Goal: Navigation & Orientation: Find specific page/section

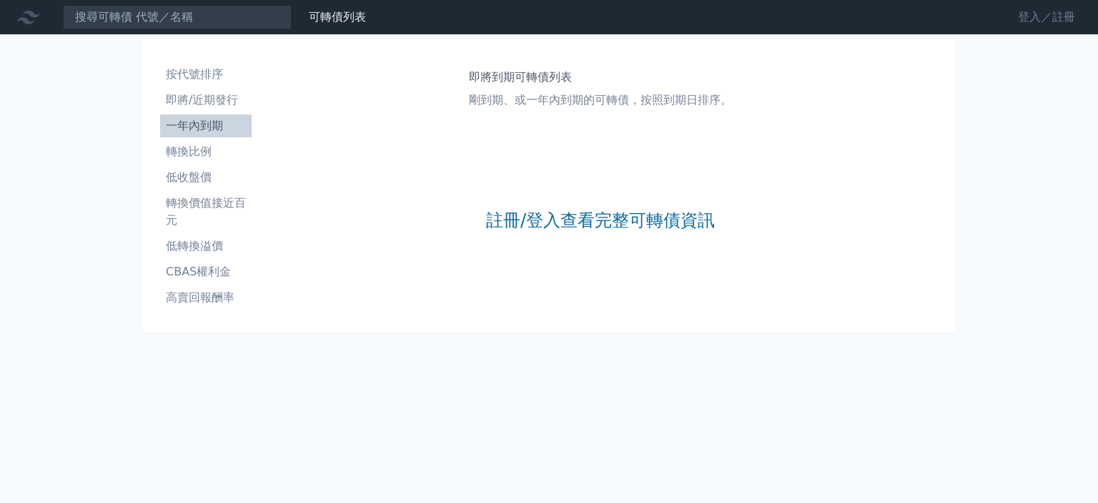
click at [1015, 26] on link "登入／註冊" at bounding box center [1047, 17] width 80 height 23
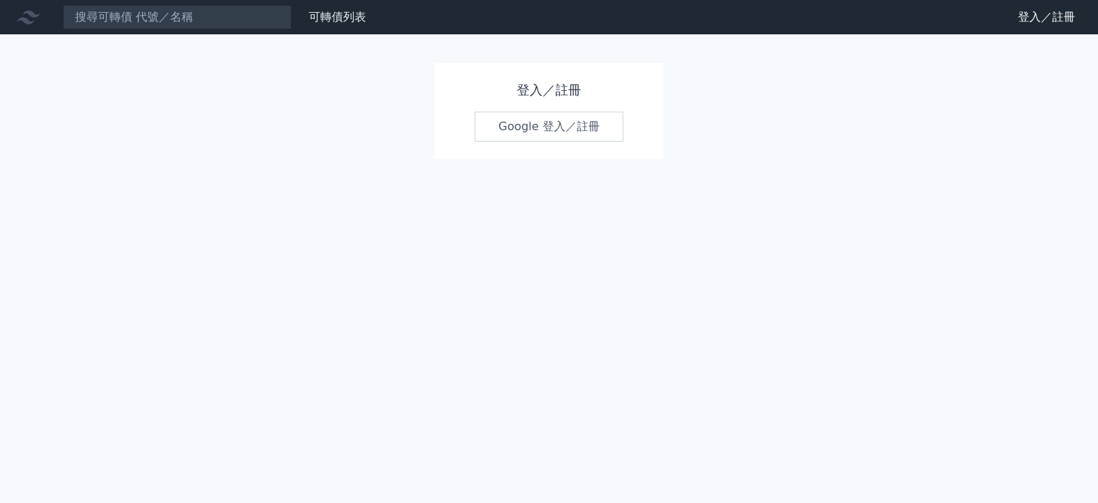
click at [530, 142] on link "Google 登入／註冊" at bounding box center [549, 127] width 149 height 30
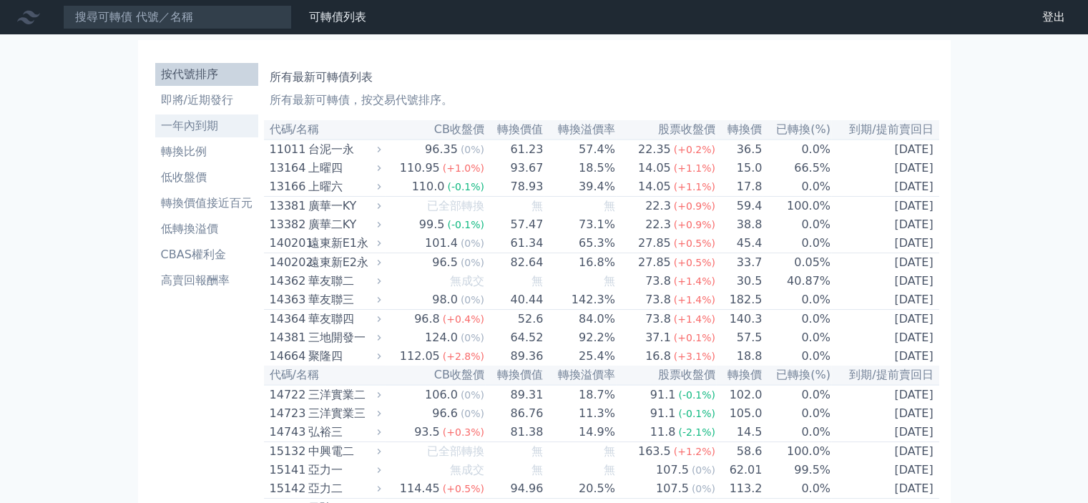
click at [155, 134] on li "一年內到期" at bounding box center [206, 125] width 103 height 17
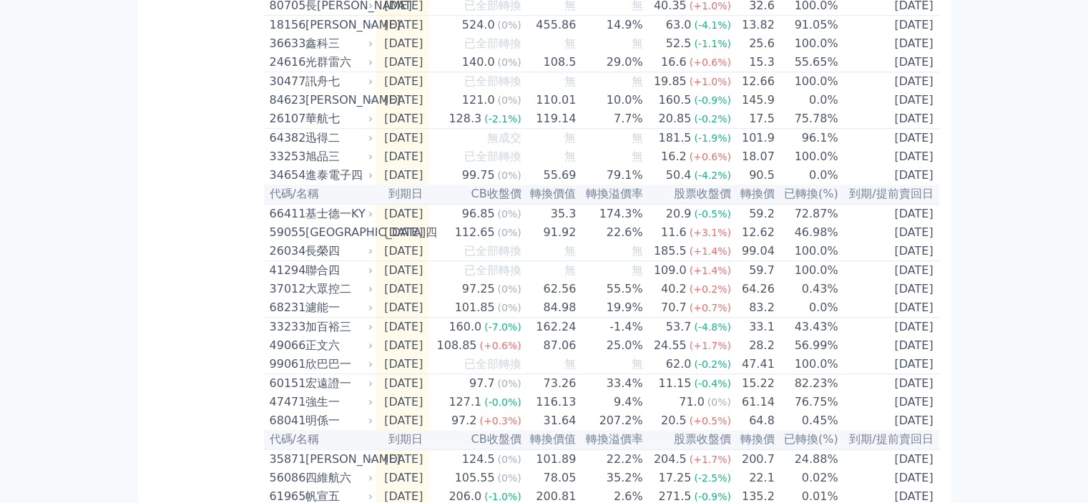
scroll to position [1430, 0]
